Goal: Information Seeking & Learning: Learn about a topic

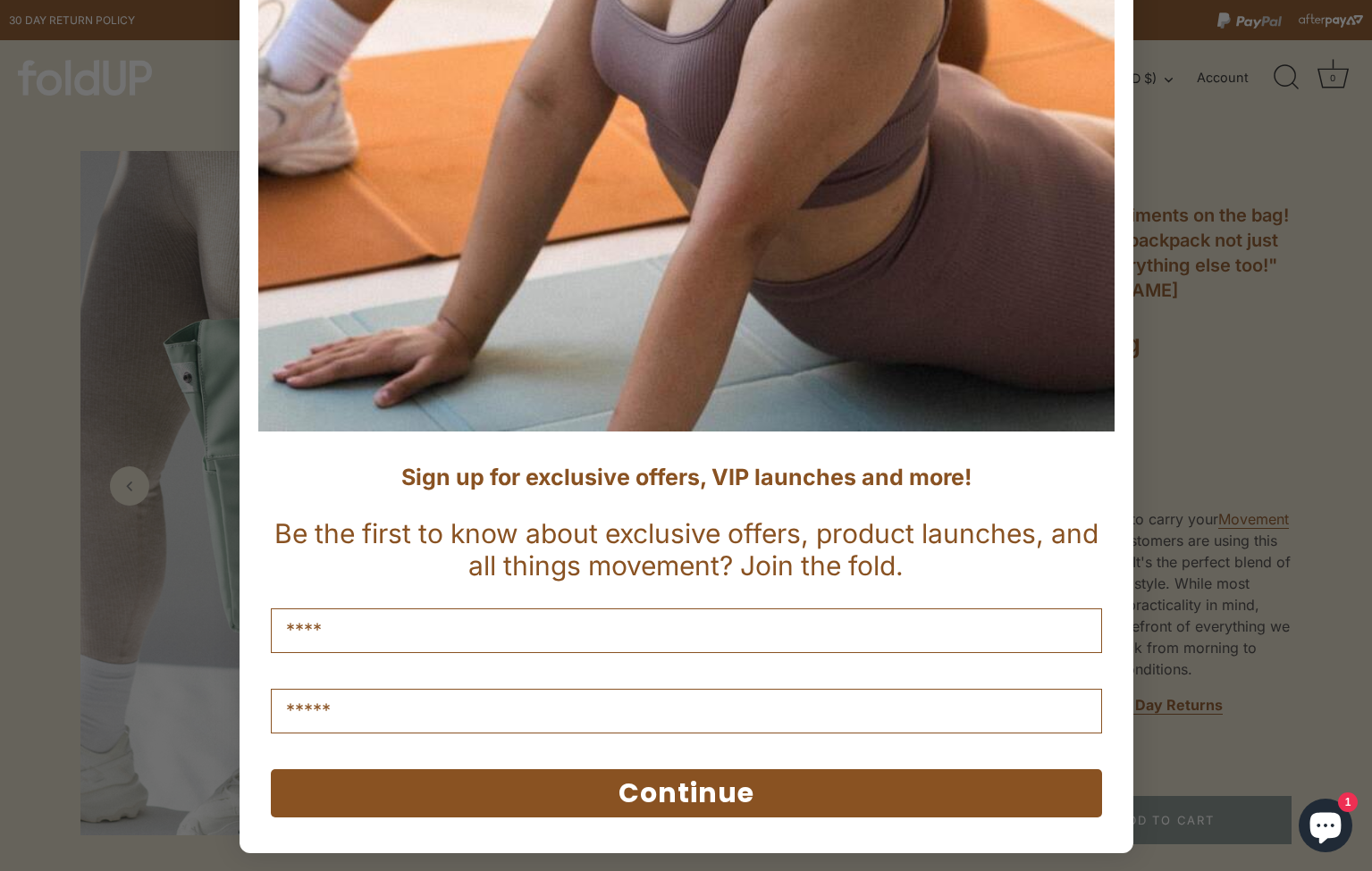
scroll to position [469, 0]
click at [1190, 322] on div "Close dialog Sign up for exclusive offers, VIP launches and more! Be the first …" at bounding box center [686, 435] width 1372 height 871
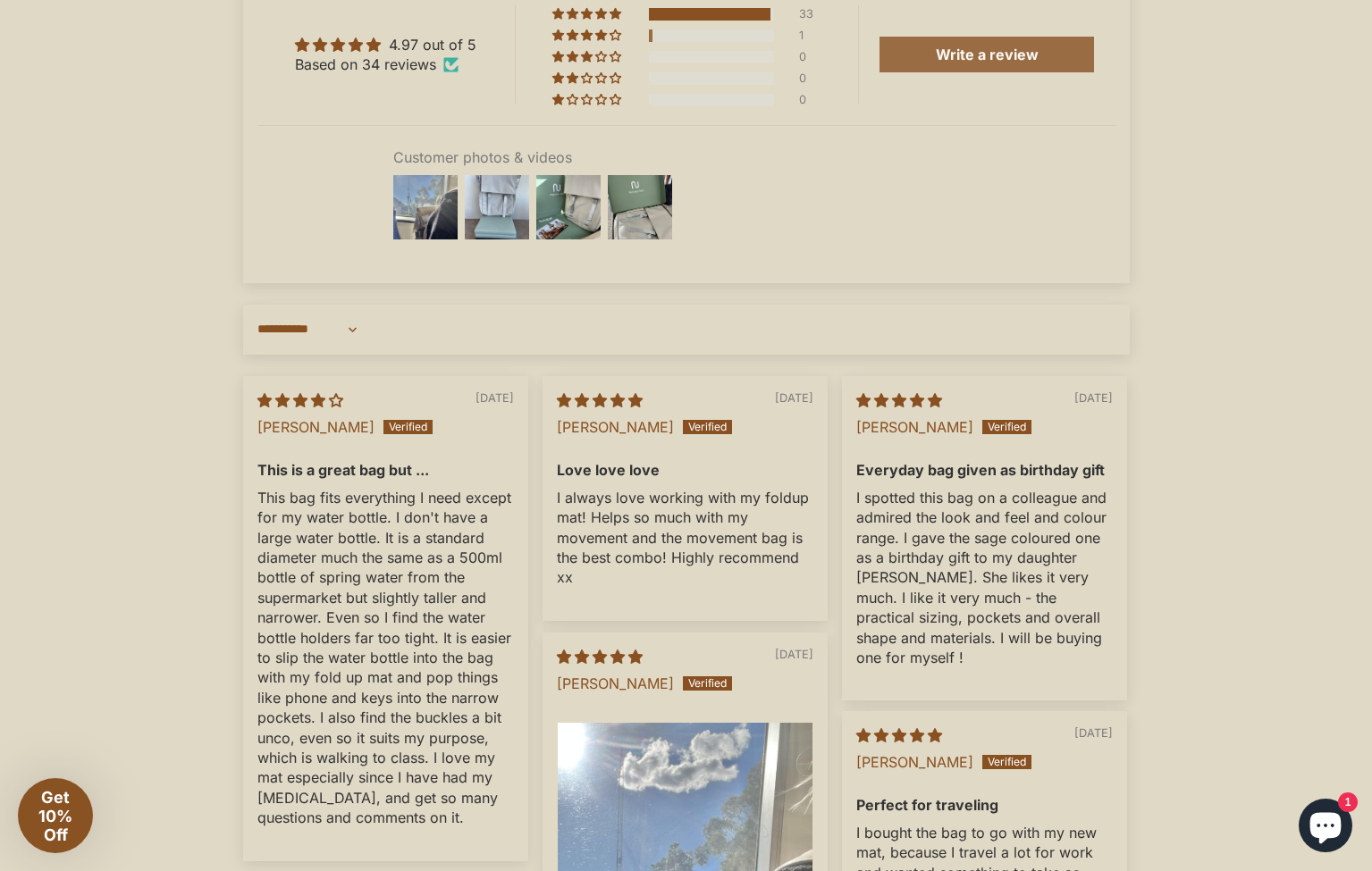
scroll to position [3580, 0]
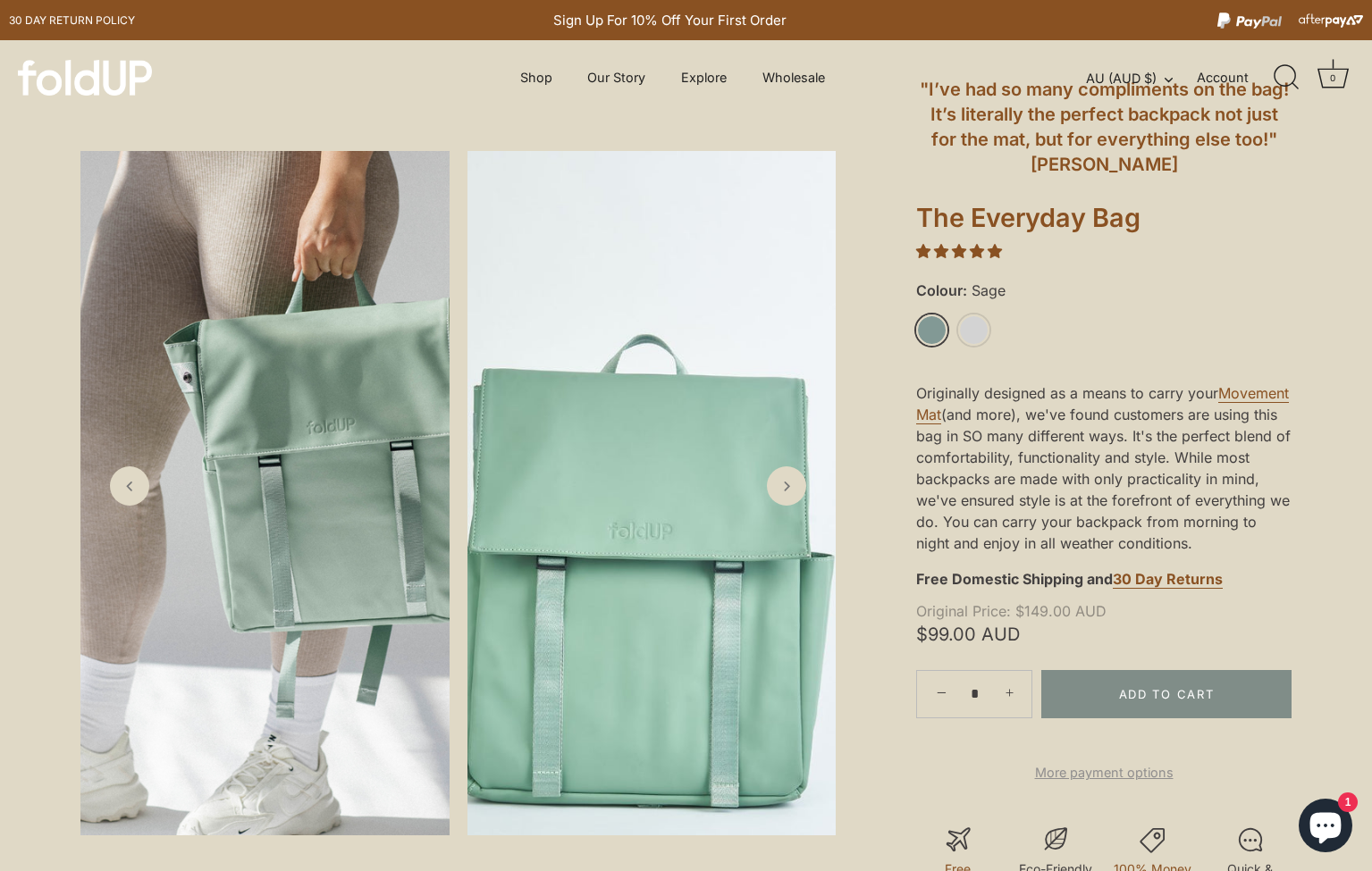
scroll to position [228, 0]
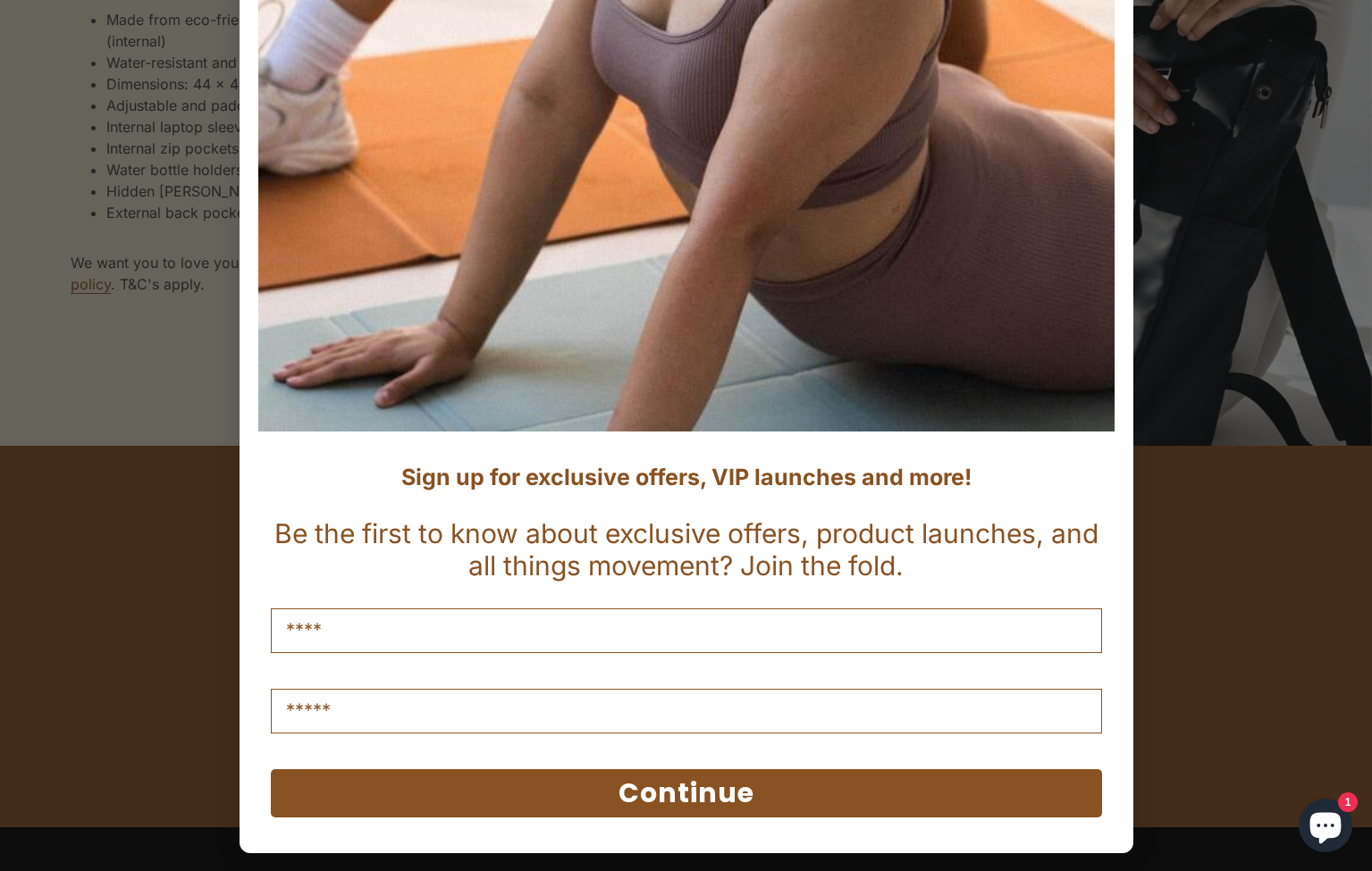
scroll to position [469, 0]
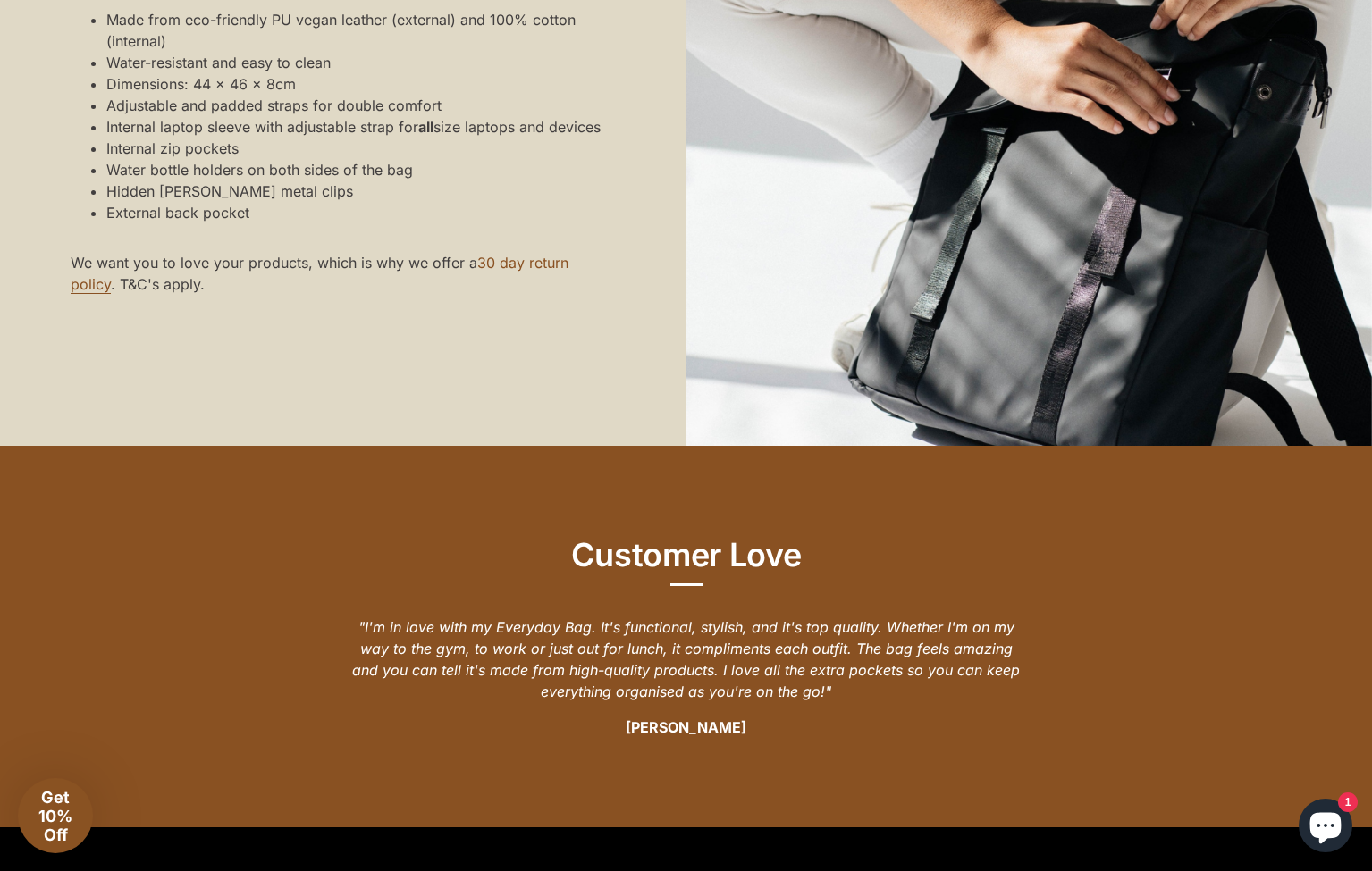
click at [1196, 659] on div "Close dialog Sign up for exclusive offers, VIP launches and more! Be the first …" at bounding box center [686, 435] width 1372 height 871
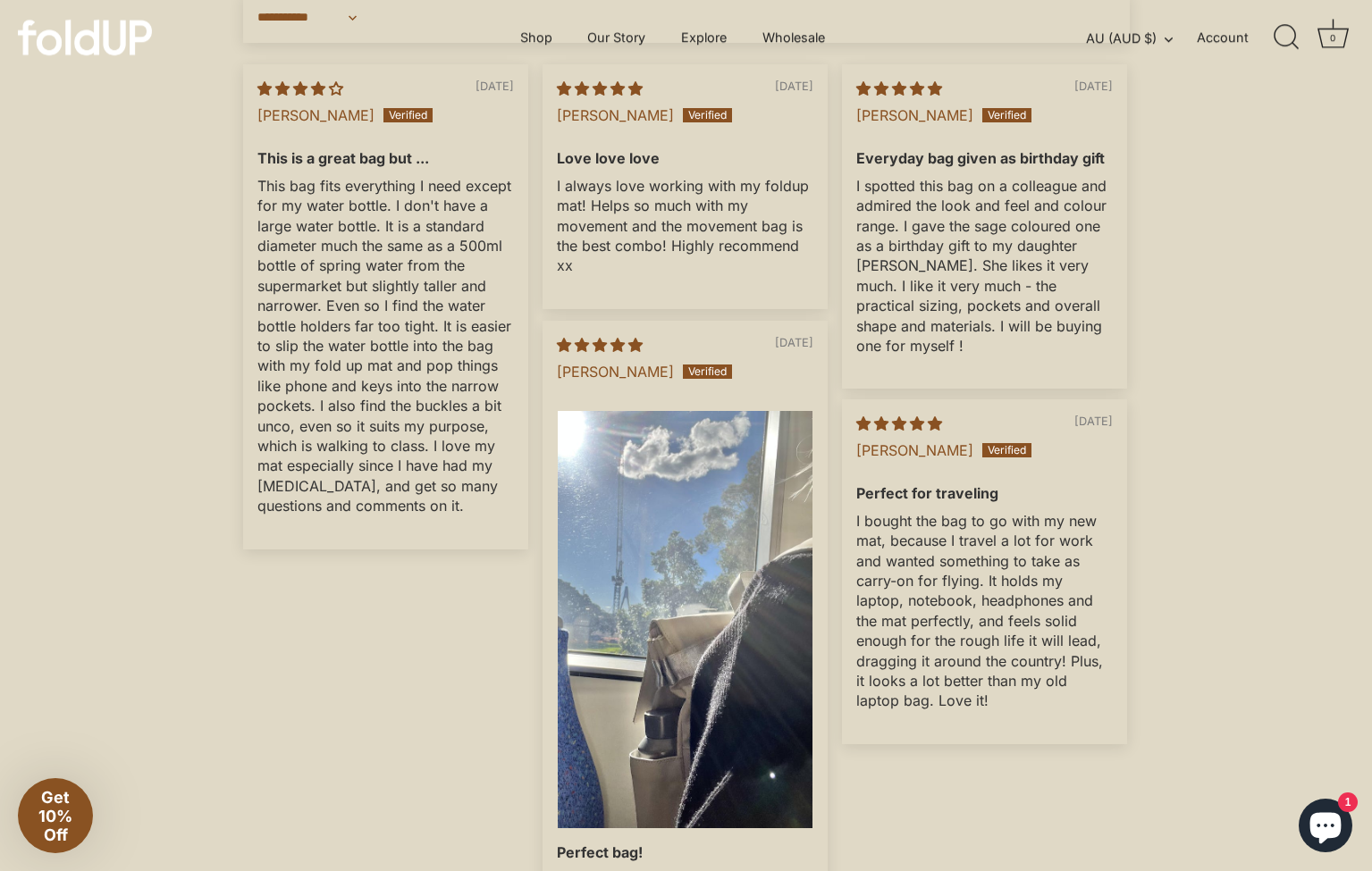
scroll to position [2830, 0]
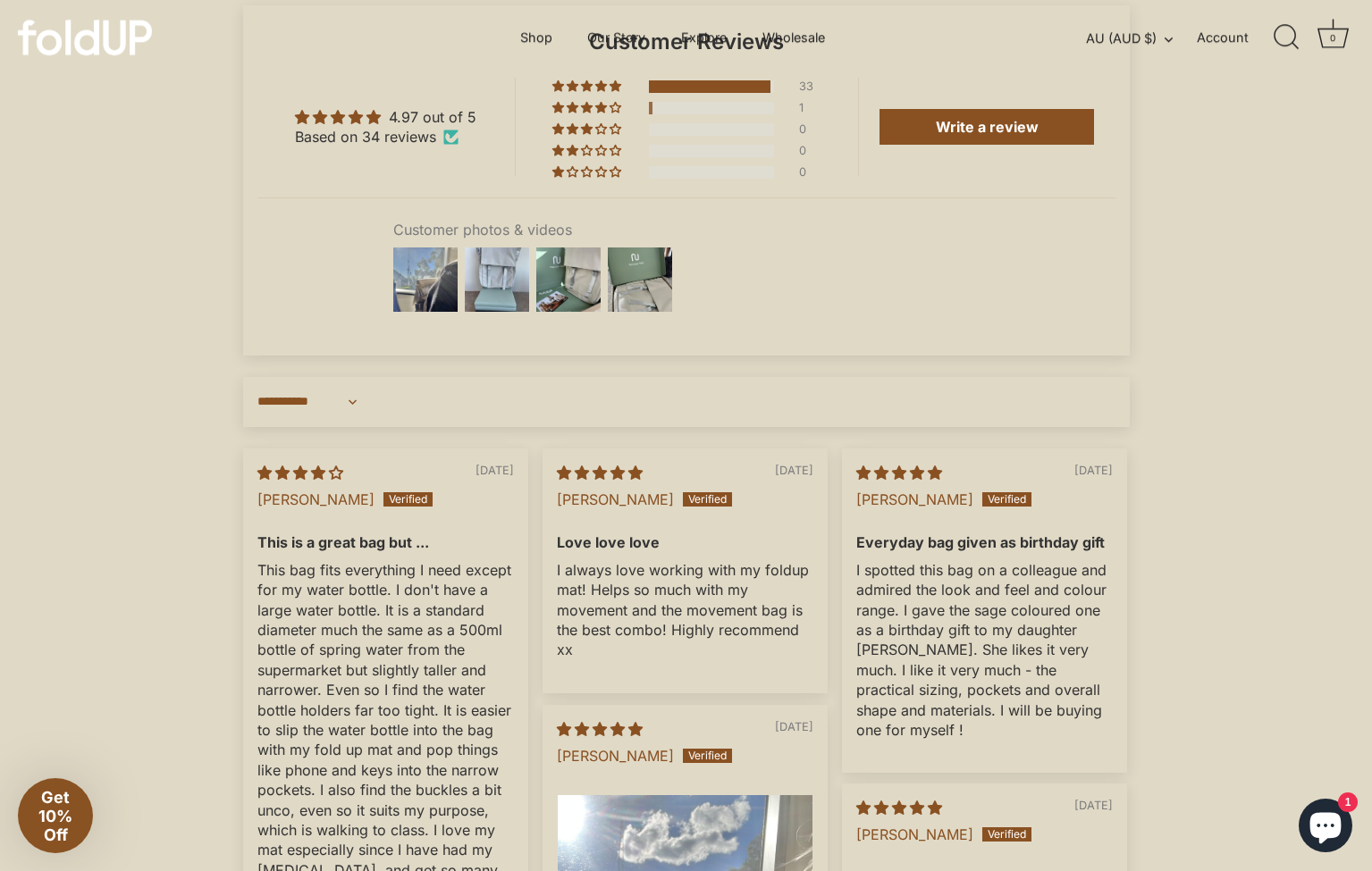
click at [857, 508] on span "[PERSON_NAME]" at bounding box center [915, 499] width 117 height 18
drag, startPoint x: 854, startPoint y: 519, endPoint x: 982, endPoint y: 519, distance: 128.0
click at [982, 519] on div "04/17/2024 Dr Kathryn Powell Everyday bag given as birthday gift I spotted this…" at bounding box center [985, 611] width 285 height 325
copy span "[PERSON_NAME]"
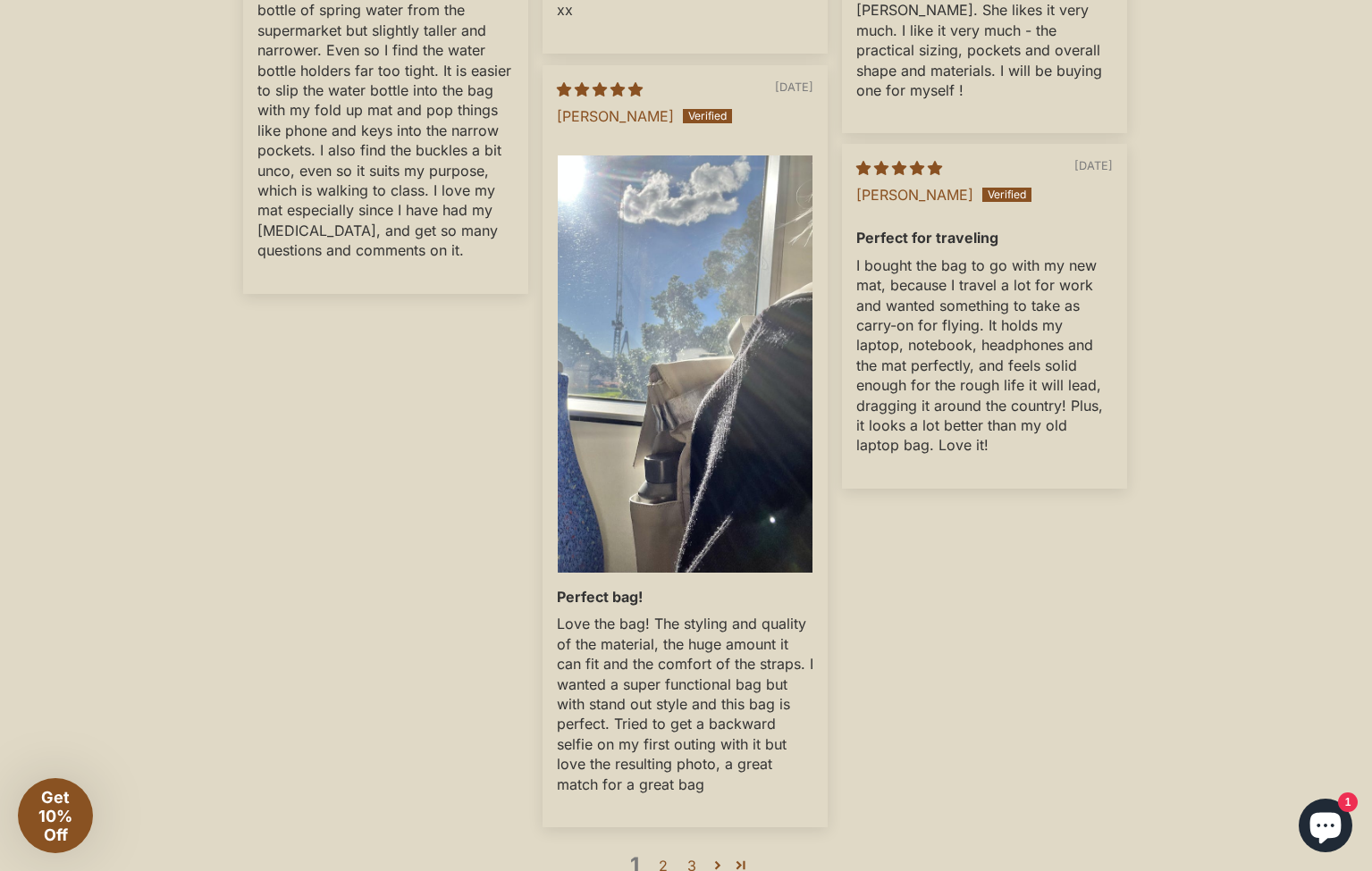
scroll to position [3807, 0]
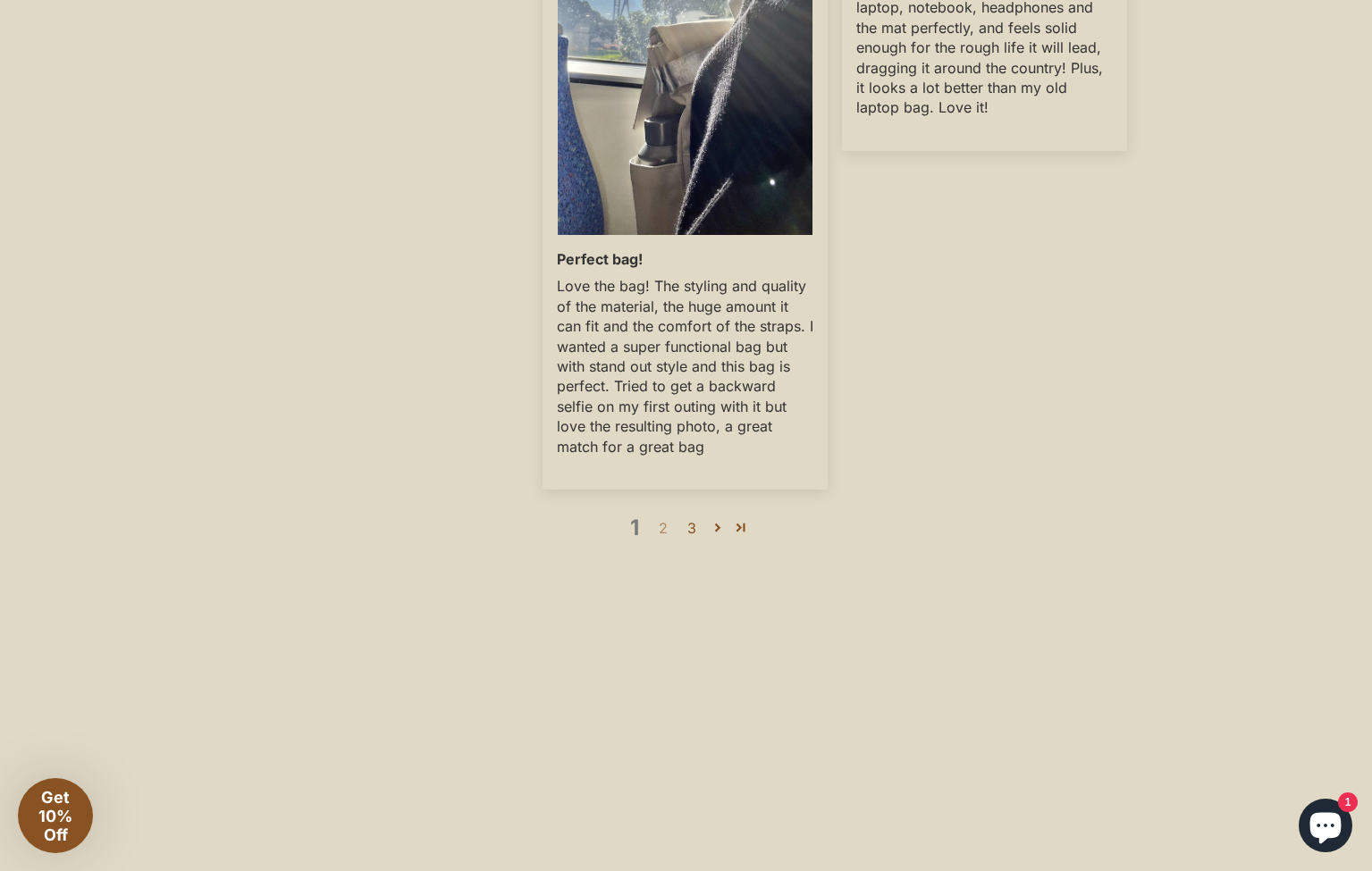
click at [666, 538] on link "2" at bounding box center [663, 528] width 28 height 21
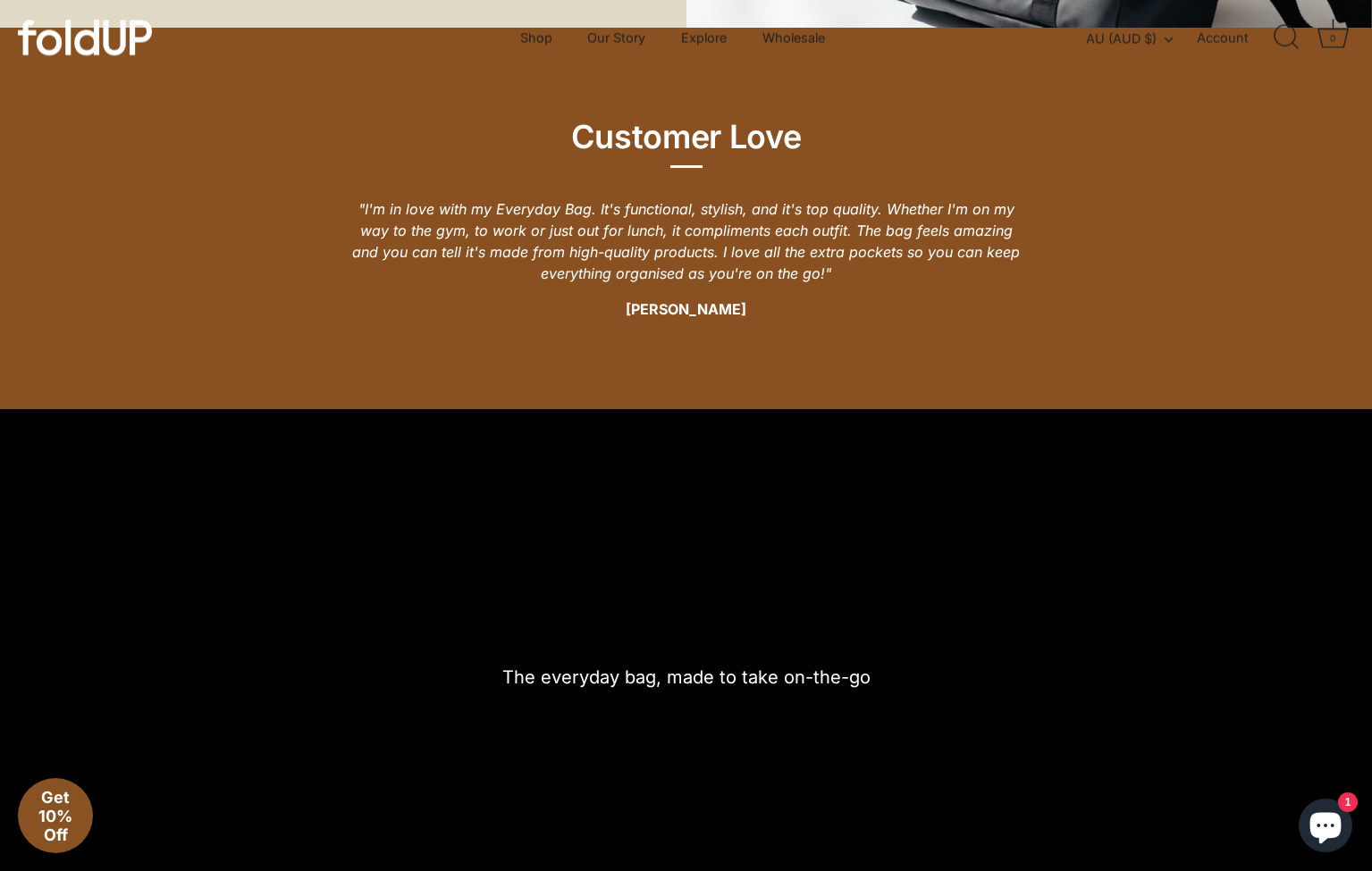
scroll to position [1664, 0]
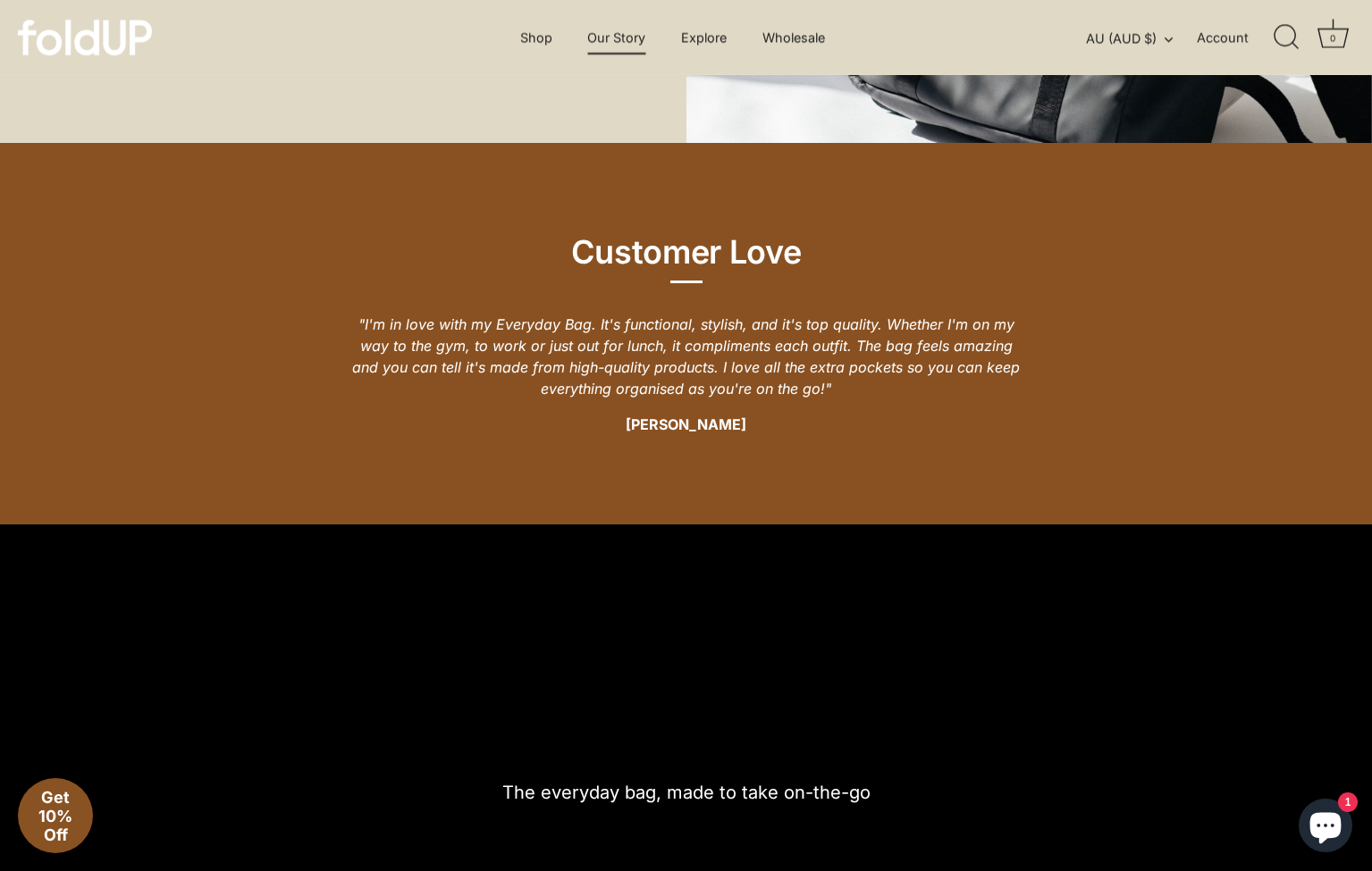
click at [617, 34] on link "Our Story" at bounding box center [617, 37] width 90 height 34
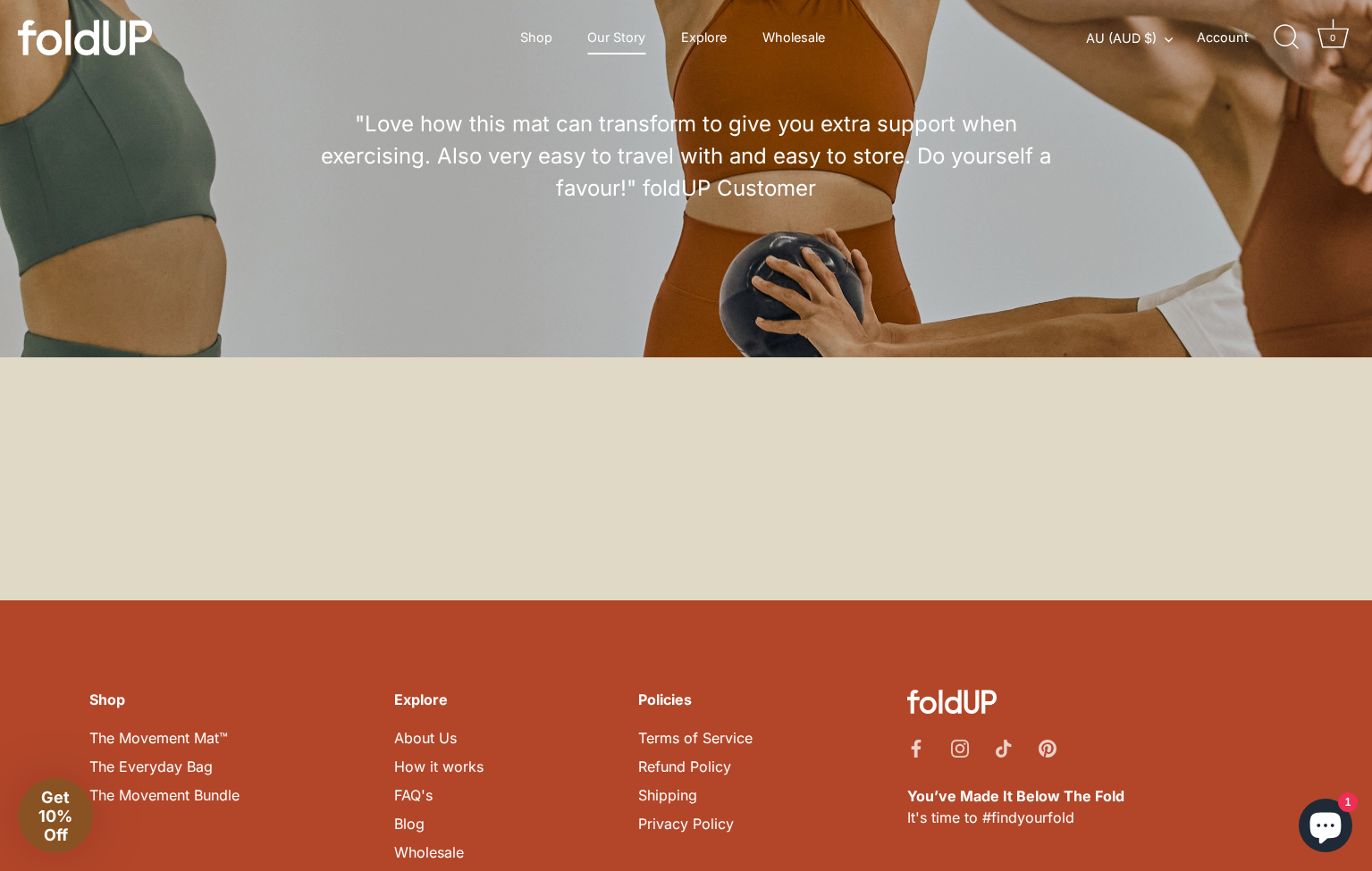
scroll to position [4765, 0]
